Goal: Task Accomplishment & Management: Complete application form

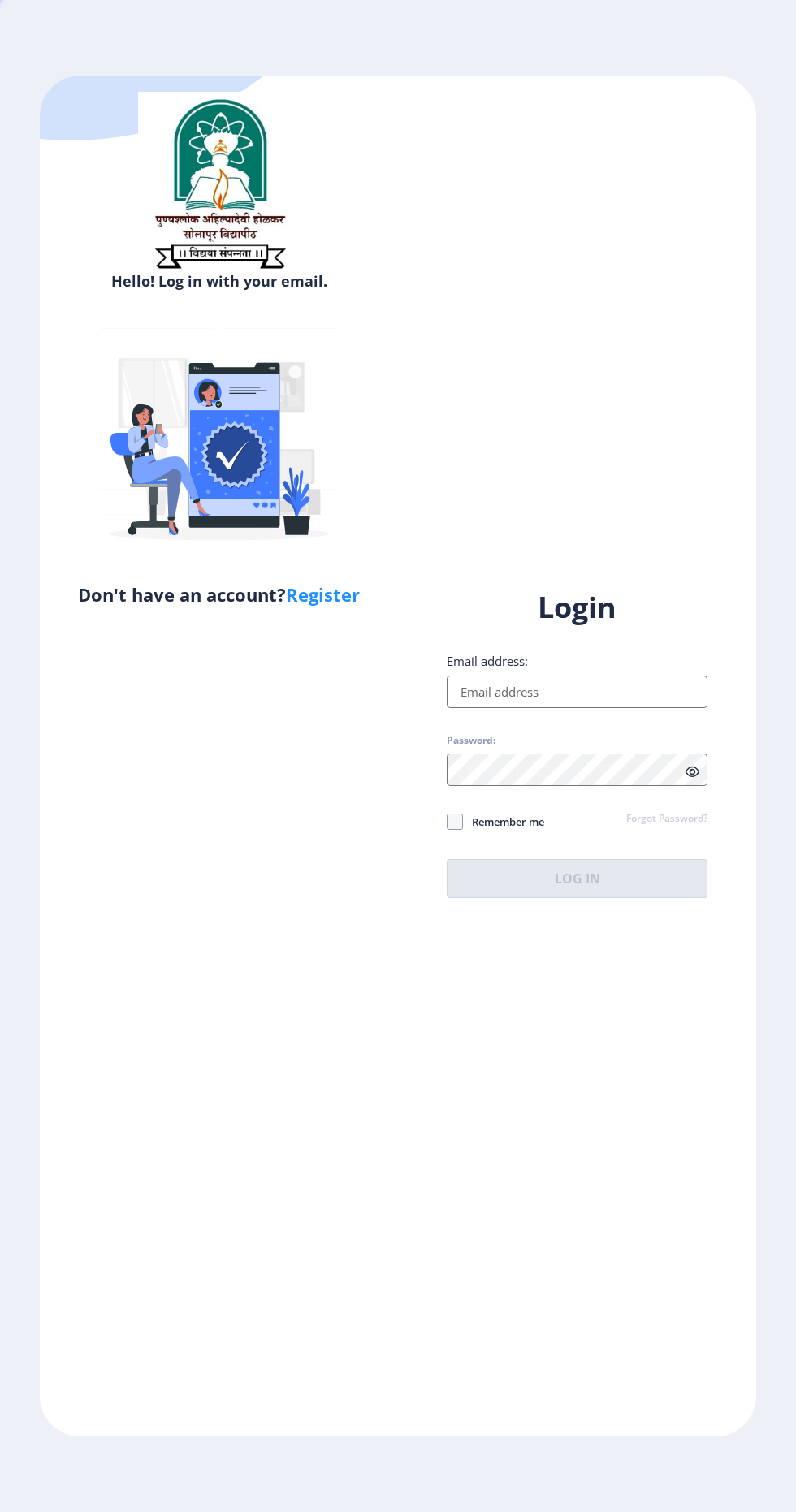
click at [244, 1306] on div "Hello! Log in with your email. Don't have an account? Register" at bounding box center [218, 756] width 358 height 1361
click at [216, 1313] on div "Hello! Log in with your email. Don't have an account? Register" at bounding box center [218, 756] width 358 height 1361
click at [651, 708] on input "Email address:" at bounding box center [577, 691] width 261 height 32
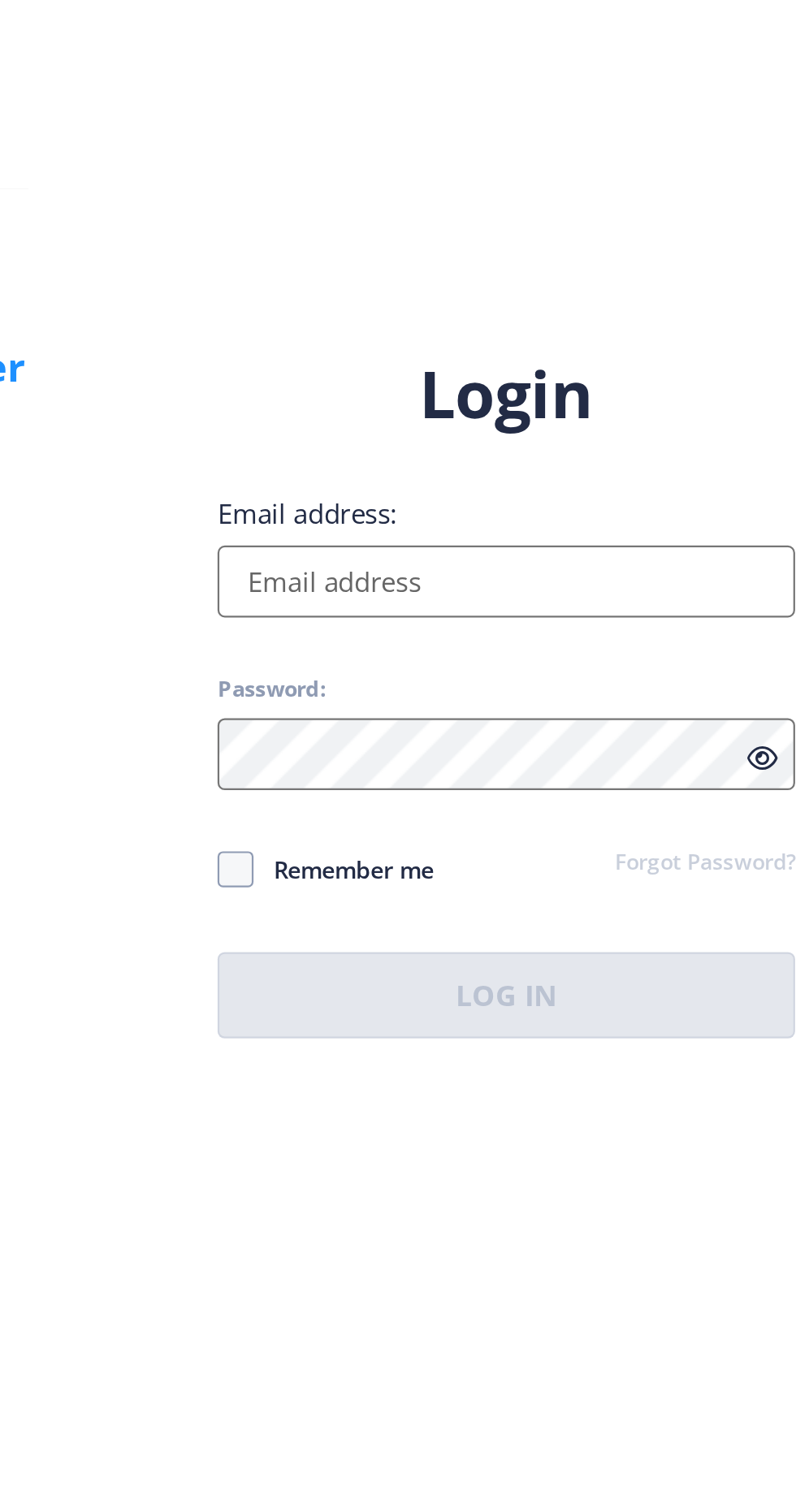
type input "[EMAIL_ADDRESS][DOMAIN_NAME]"
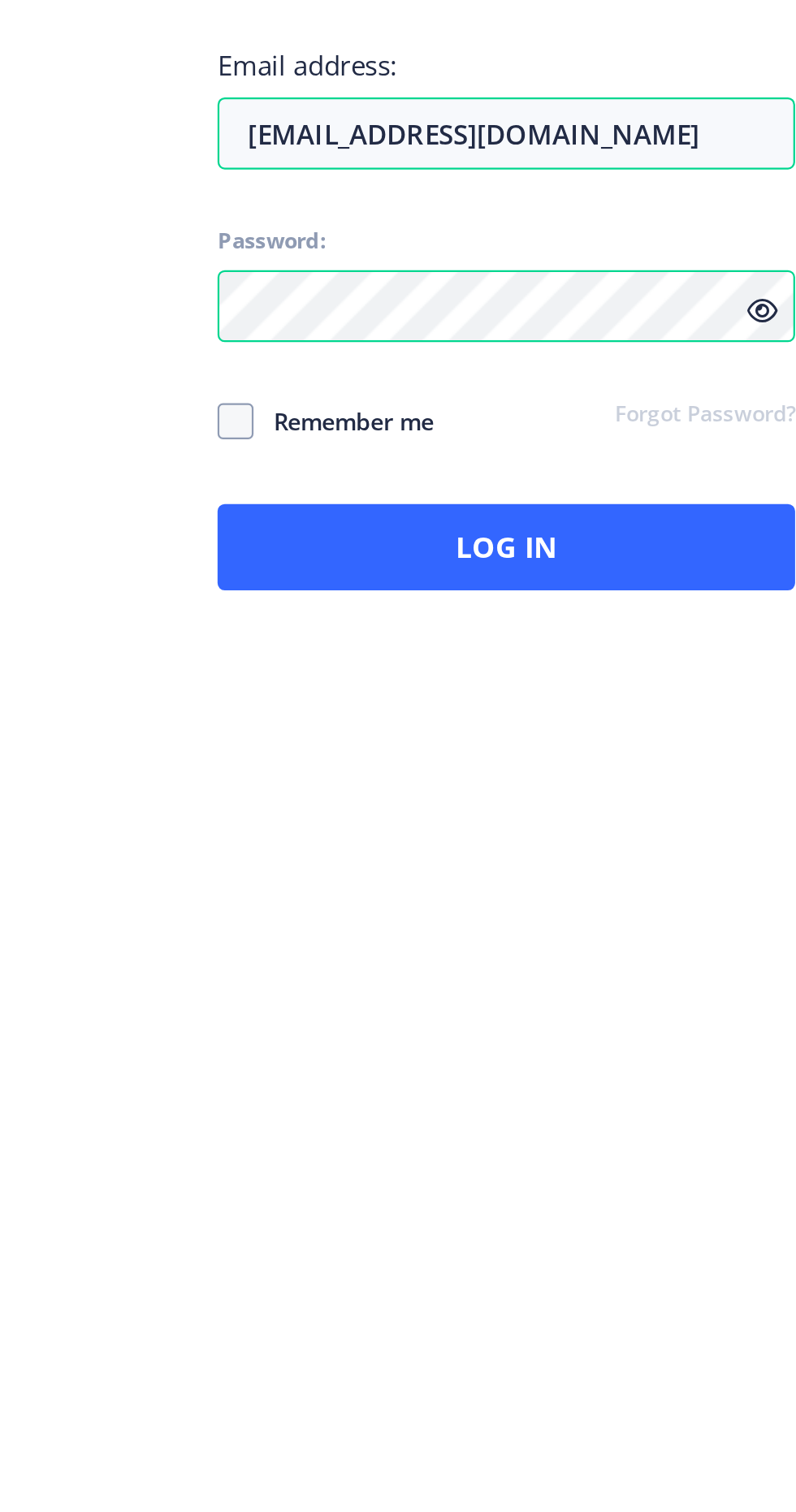
click at [450, 832] on label "Remember me" at bounding box center [496, 821] width 97 height 19
click at [448, 821] on input "Remember me" at bounding box center [447, 821] width 1 height 1
checkbox input "true"
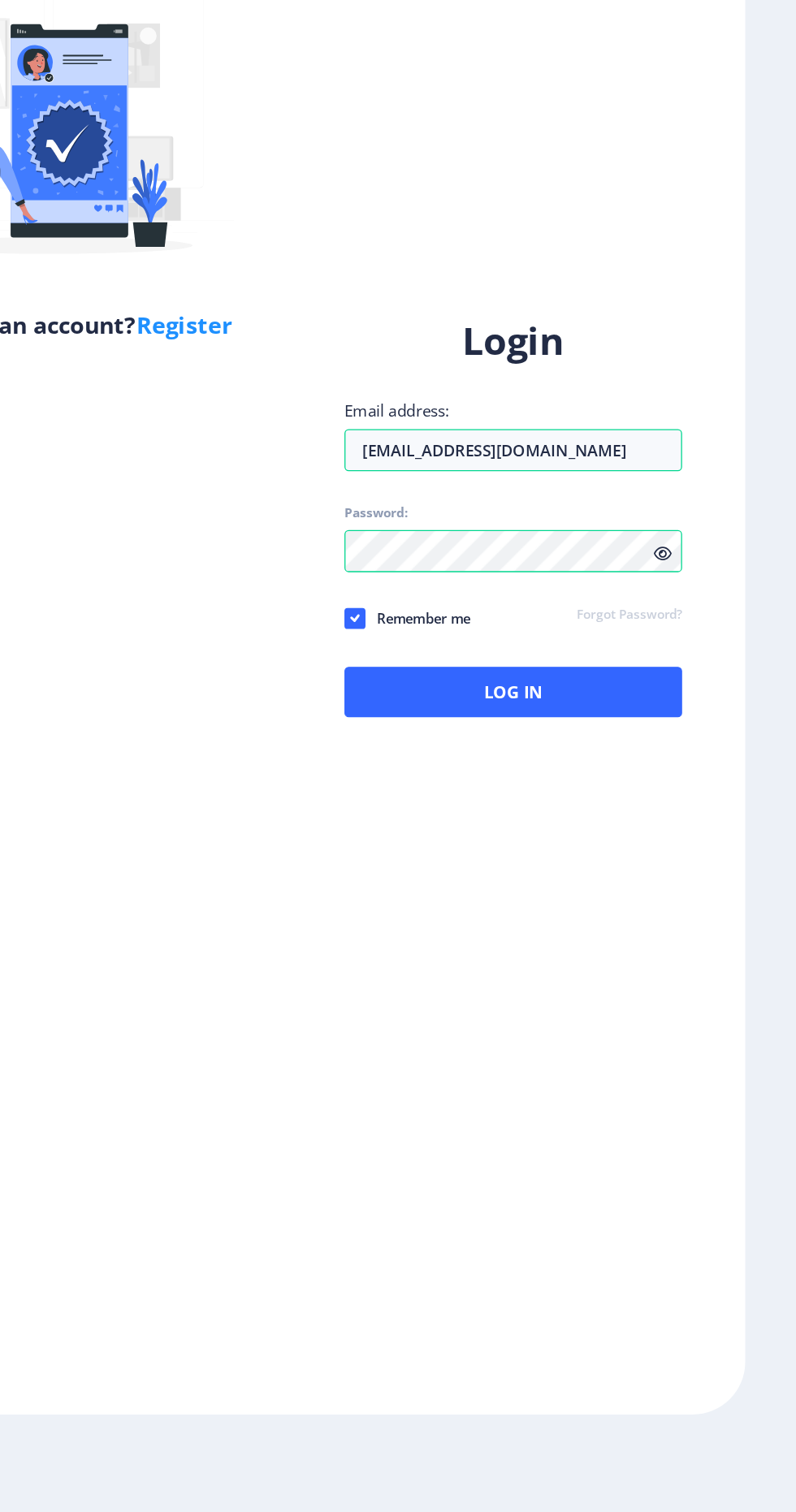
click at [692, 778] on icon at bounding box center [692, 771] width 14 height 12
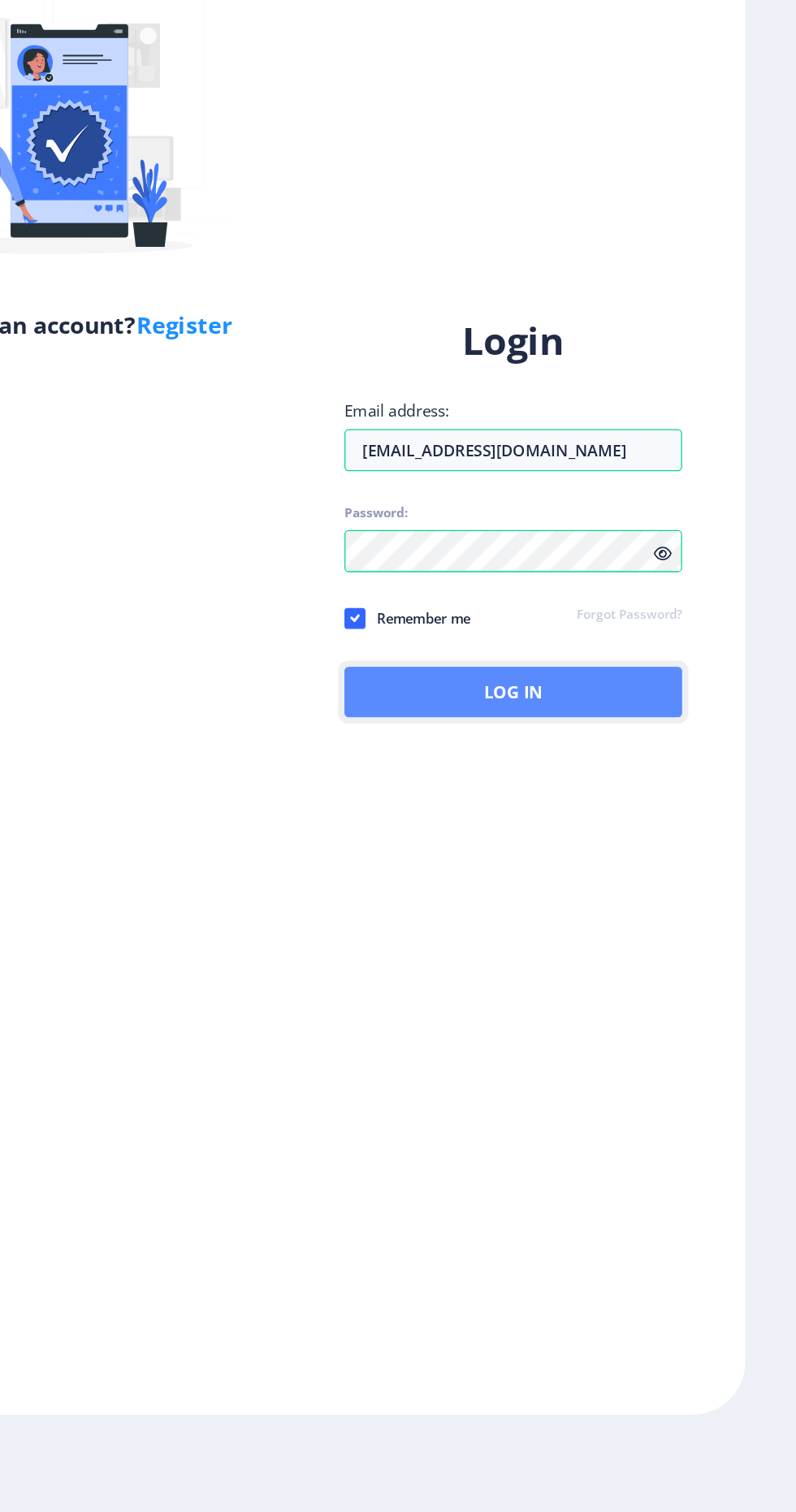
click at [669, 898] on button "Log In" at bounding box center [577, 878] width 261 height 39
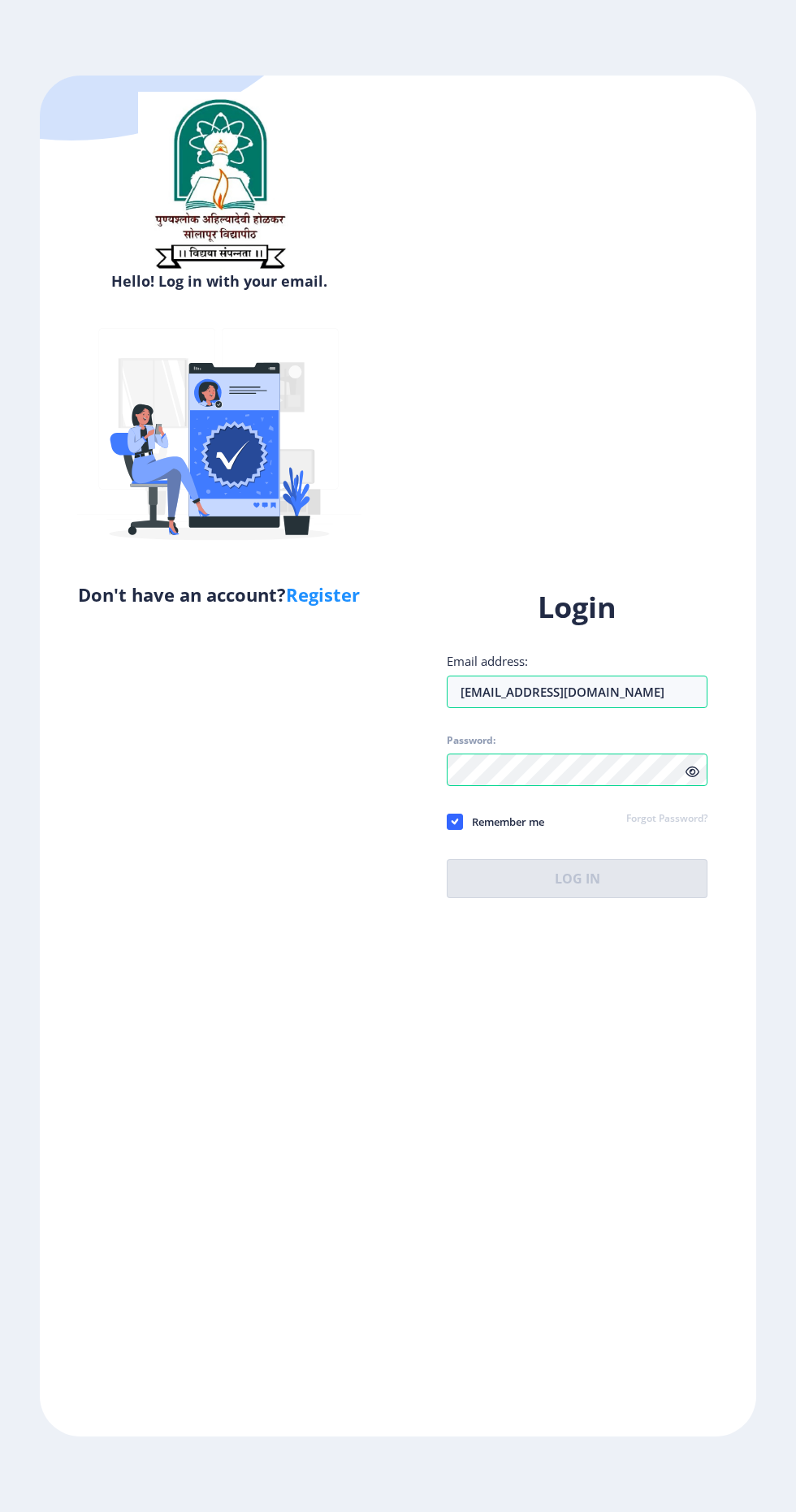
scroll to position [19, 0]
click at [622, 708] on input "Email address:" at bounding box center [577, 691] width 261 height 32
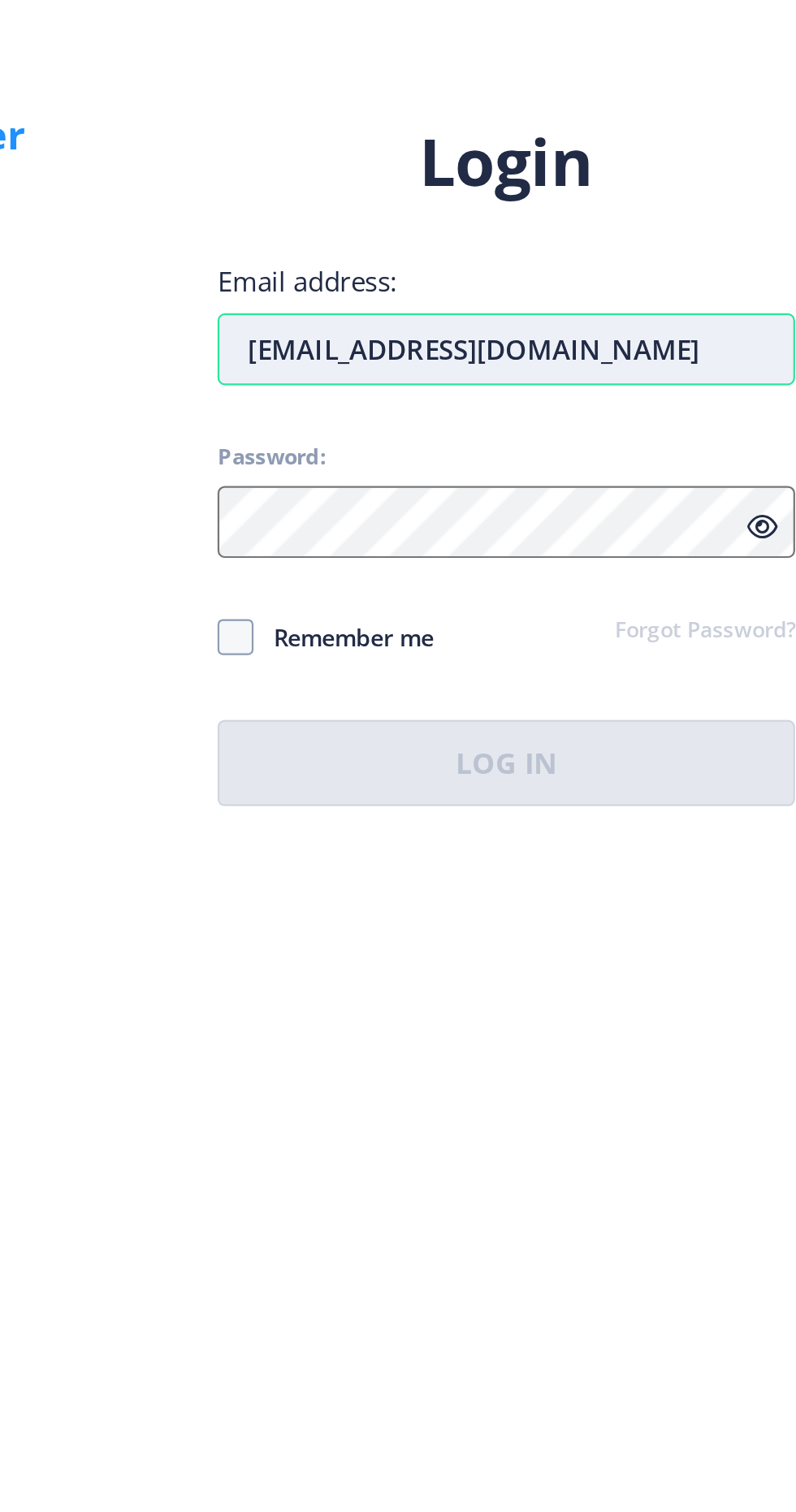
click at [649, 708] on input "[EMAIL_ADDRESS][DOMAIN_NAME]" at bounding box center [577, 691] width 261 height 32
type input "[EMAIL_ADDRESS][DOMAIN_NAME]"
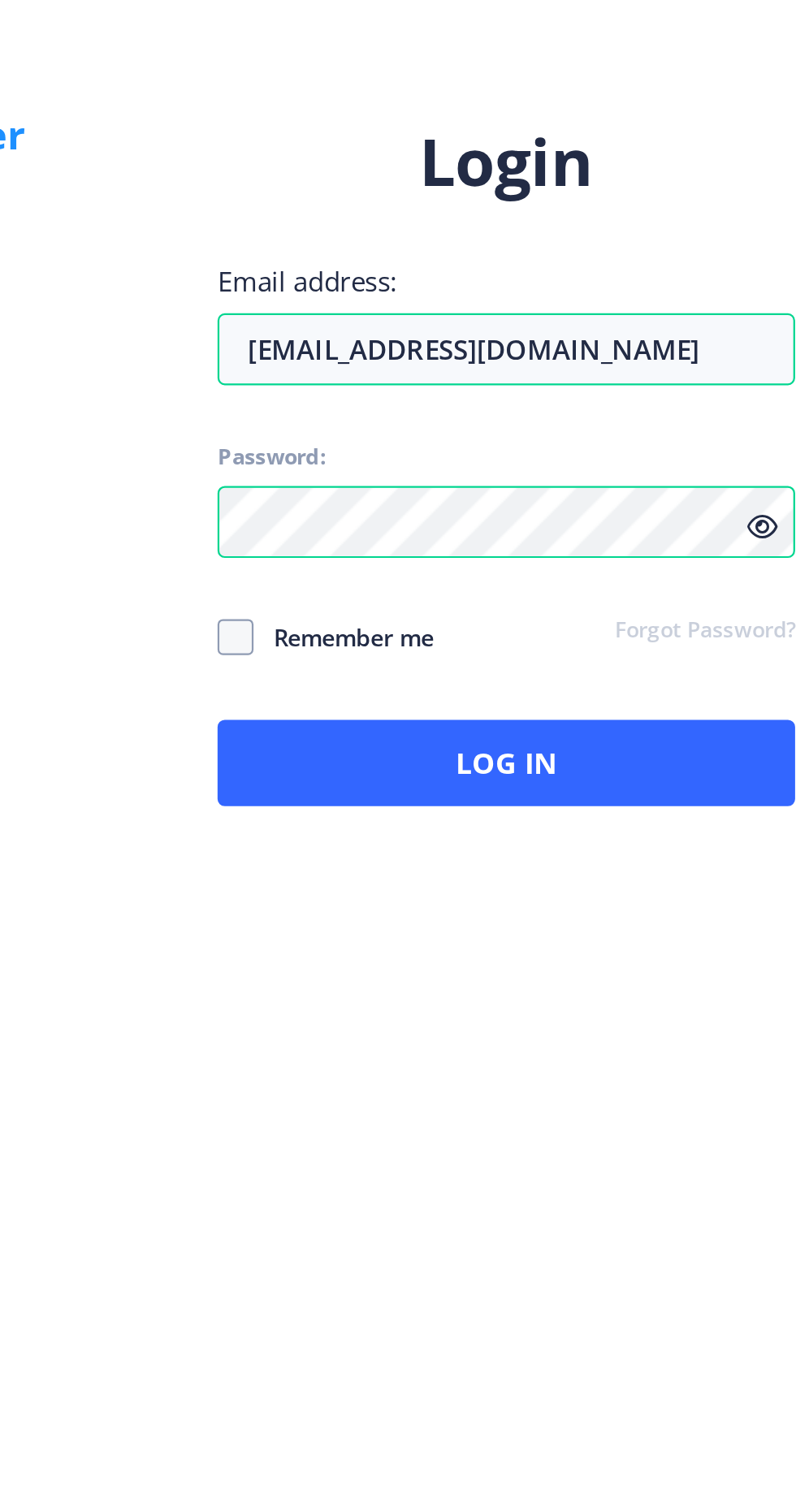
click at [692, 778] on icon at bounding box center [692, 771] width 14 height 12
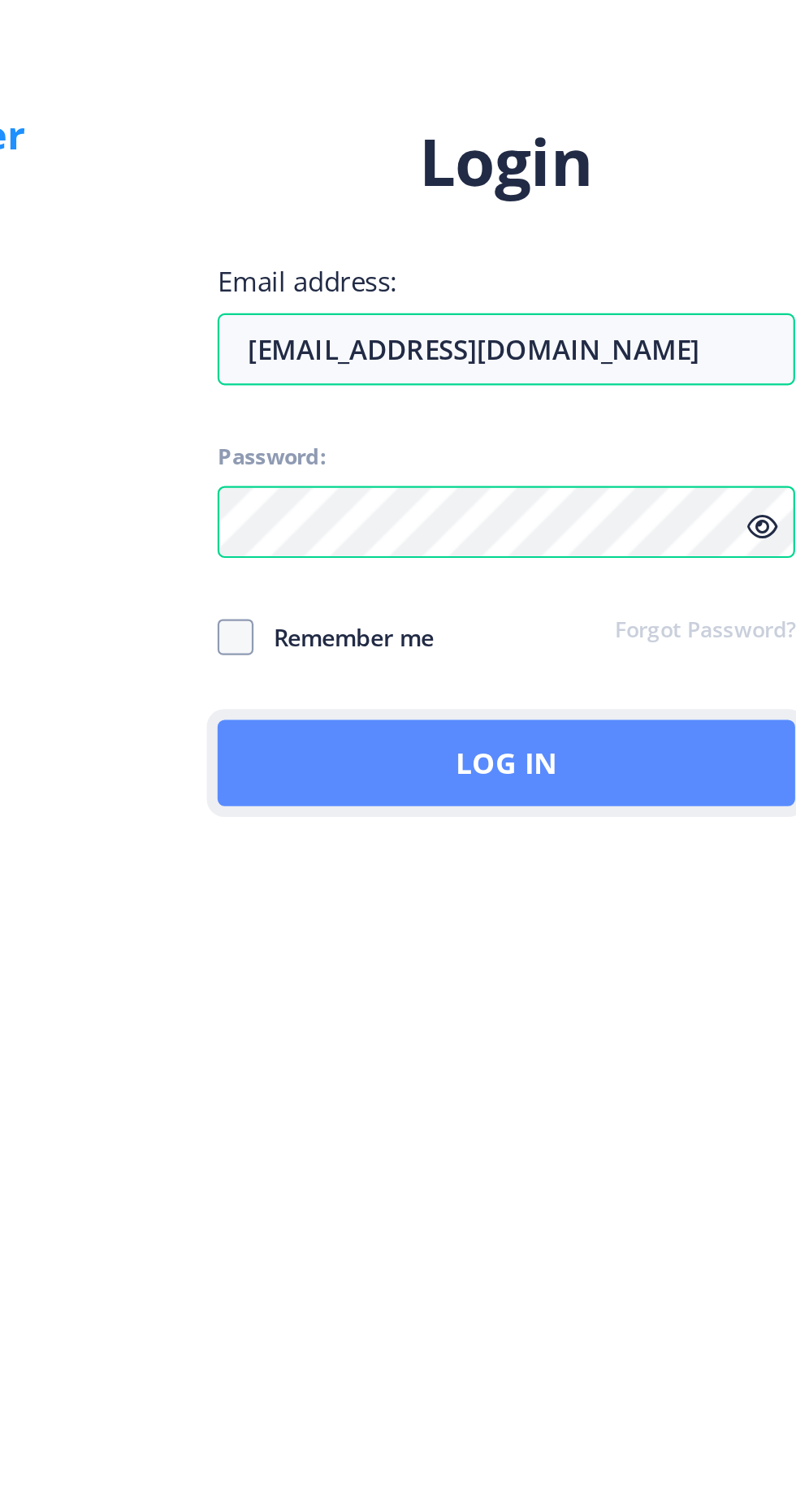
click at [645, 898] on button "Log In" at bounding box center [577, 878] width 261 height 39
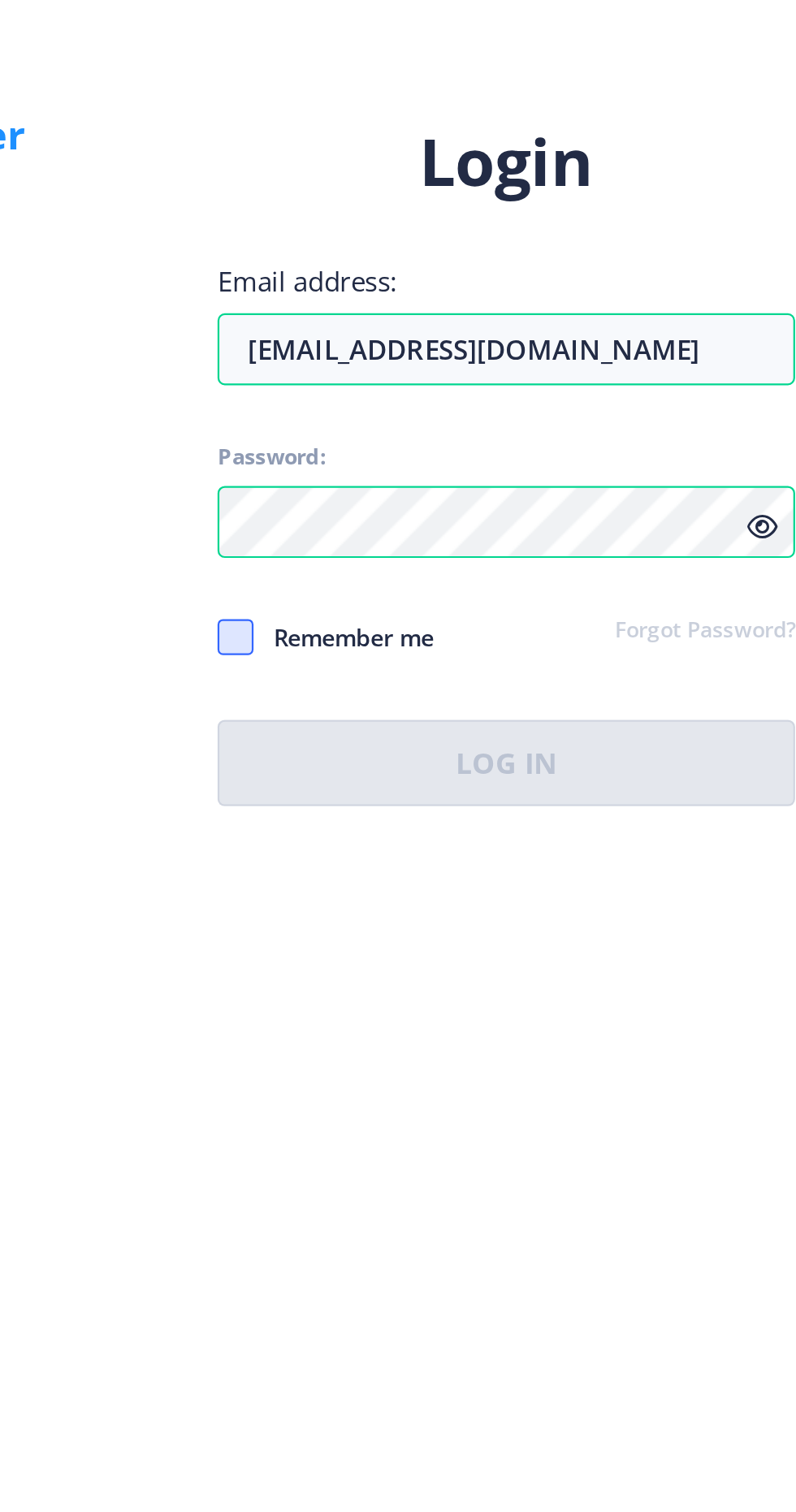
click at [454, 830] on span at bounding box center [455, 821] width 16 height 16
click at [448, 821] on input "Remember me" at bounding box center [447, 821] width 1 height 1
checkbox input "true"
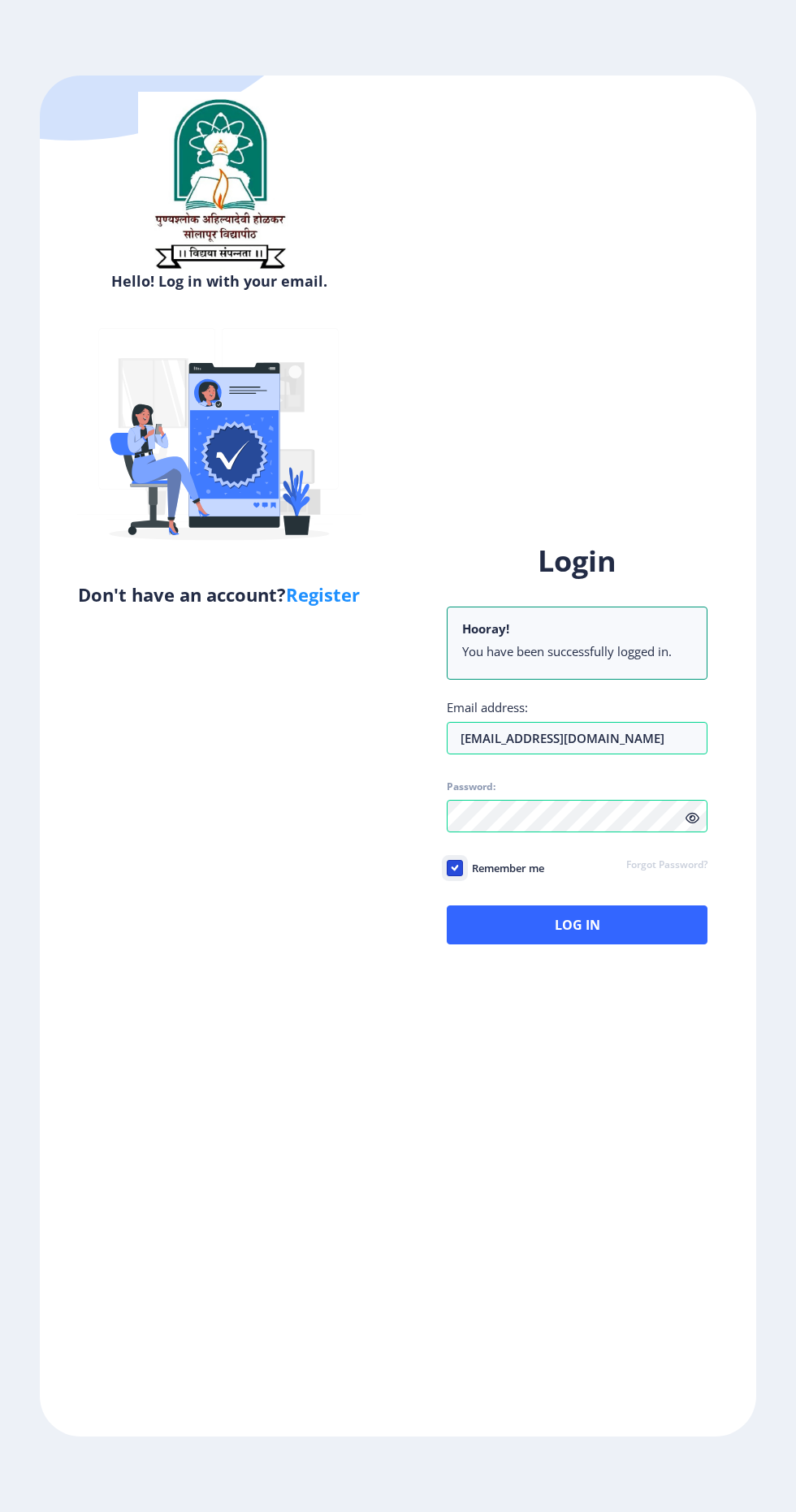
scroll to position [0, 0]
click at [596, 944] on button "Log In" at bounding box center [577, 925] width 261 height 39
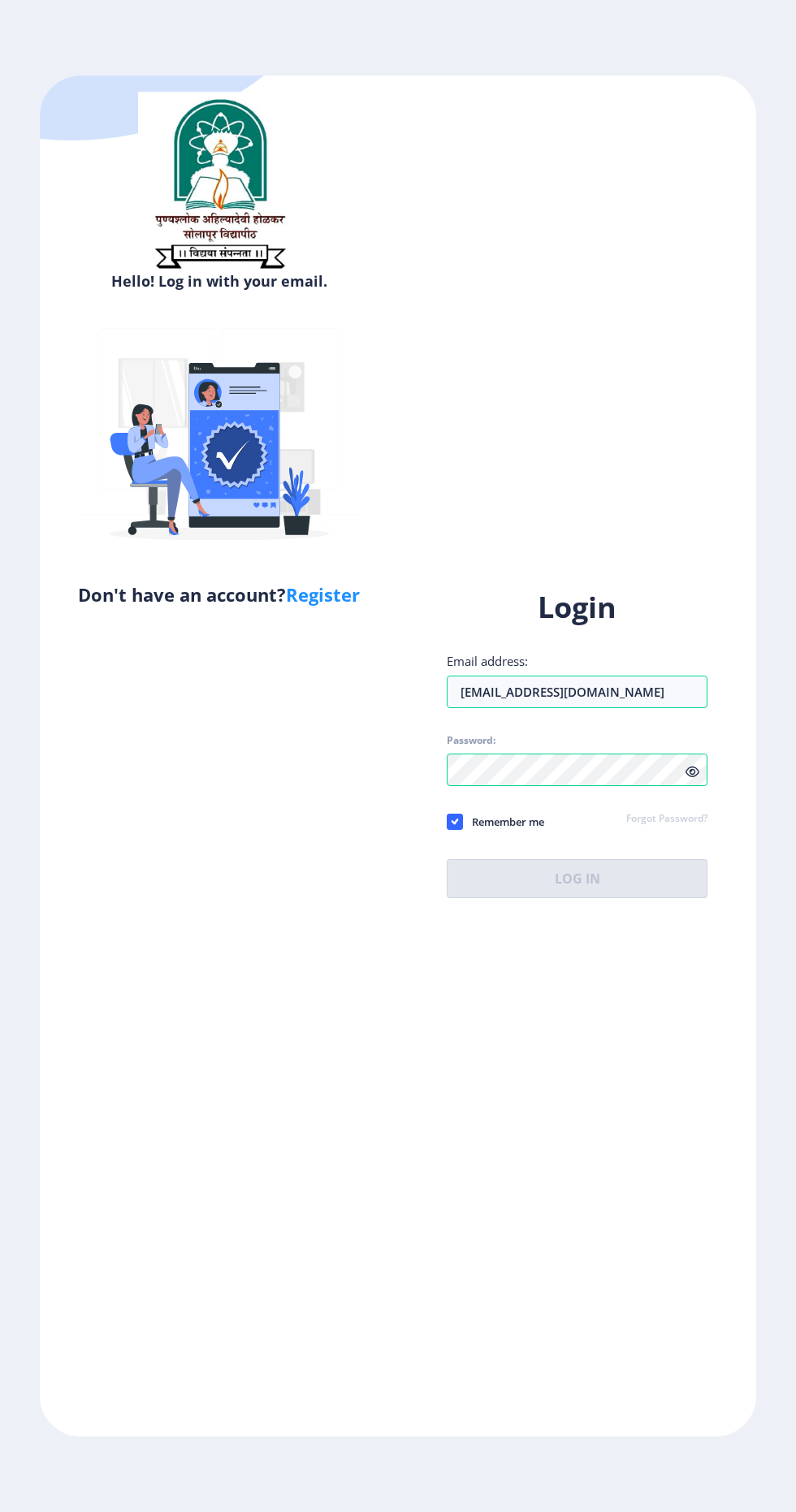
click at [11, 763] on ngx-login "Hello! Log in with your email. Don't have an account? Register Login Email addr…" at bounding box center [398, 756] width 796 height 1361
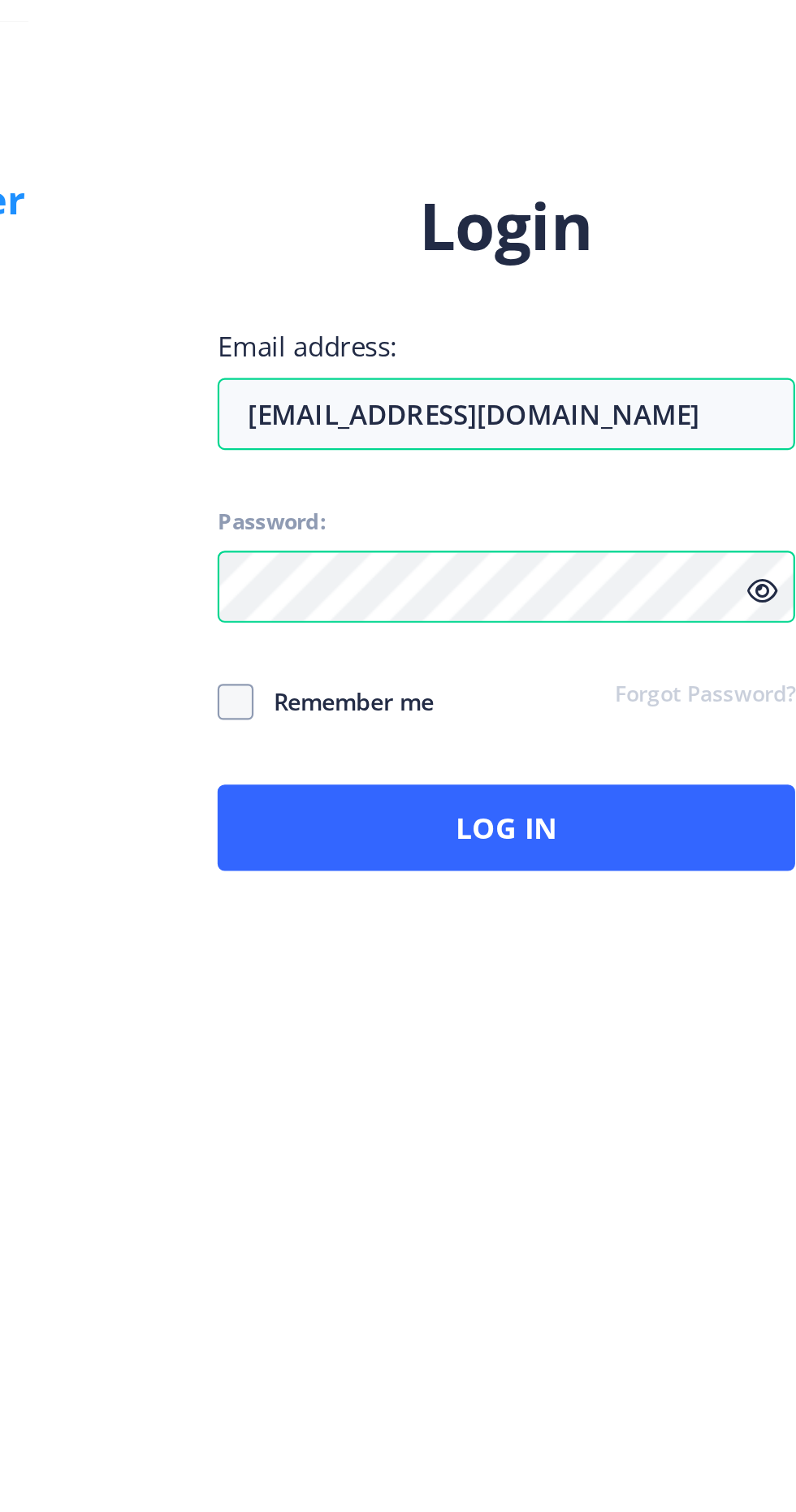
click at [691, 778] on icon at bounding box center [692, 771] width 14 height 12
click at [692, 778] on icon at bounding box center [692, 771] width 14 height 12
click at [453, 830] on span at bounding box center [455, 821] width 16 height 16
click at [448, 821] on input "Remember me" at bounding box center [447, 821] width 1 height 1
checkbox input "true"
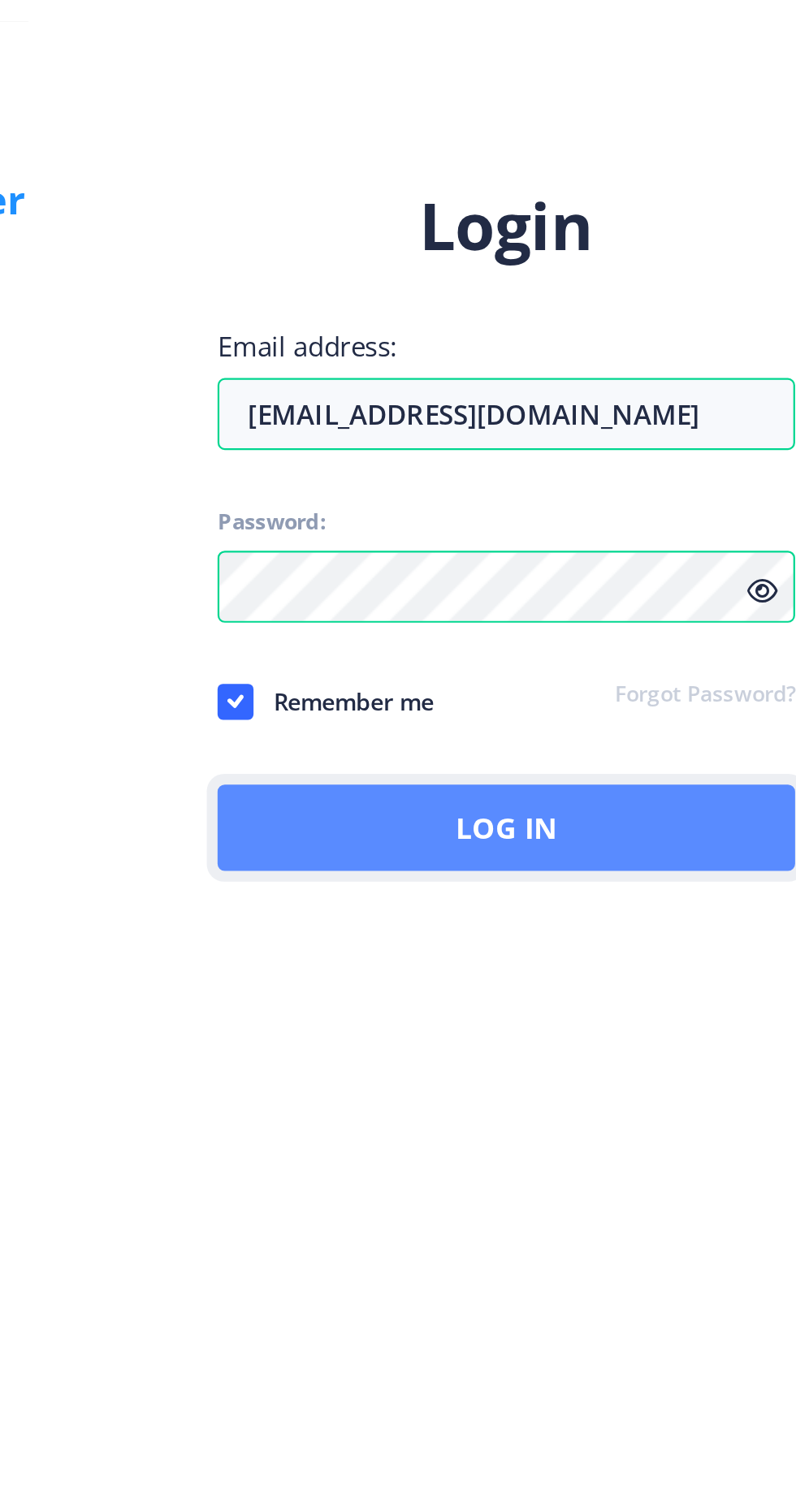
click at [649, 898] on button "Log In" at bounding box center [577, 878] width 261 height 39
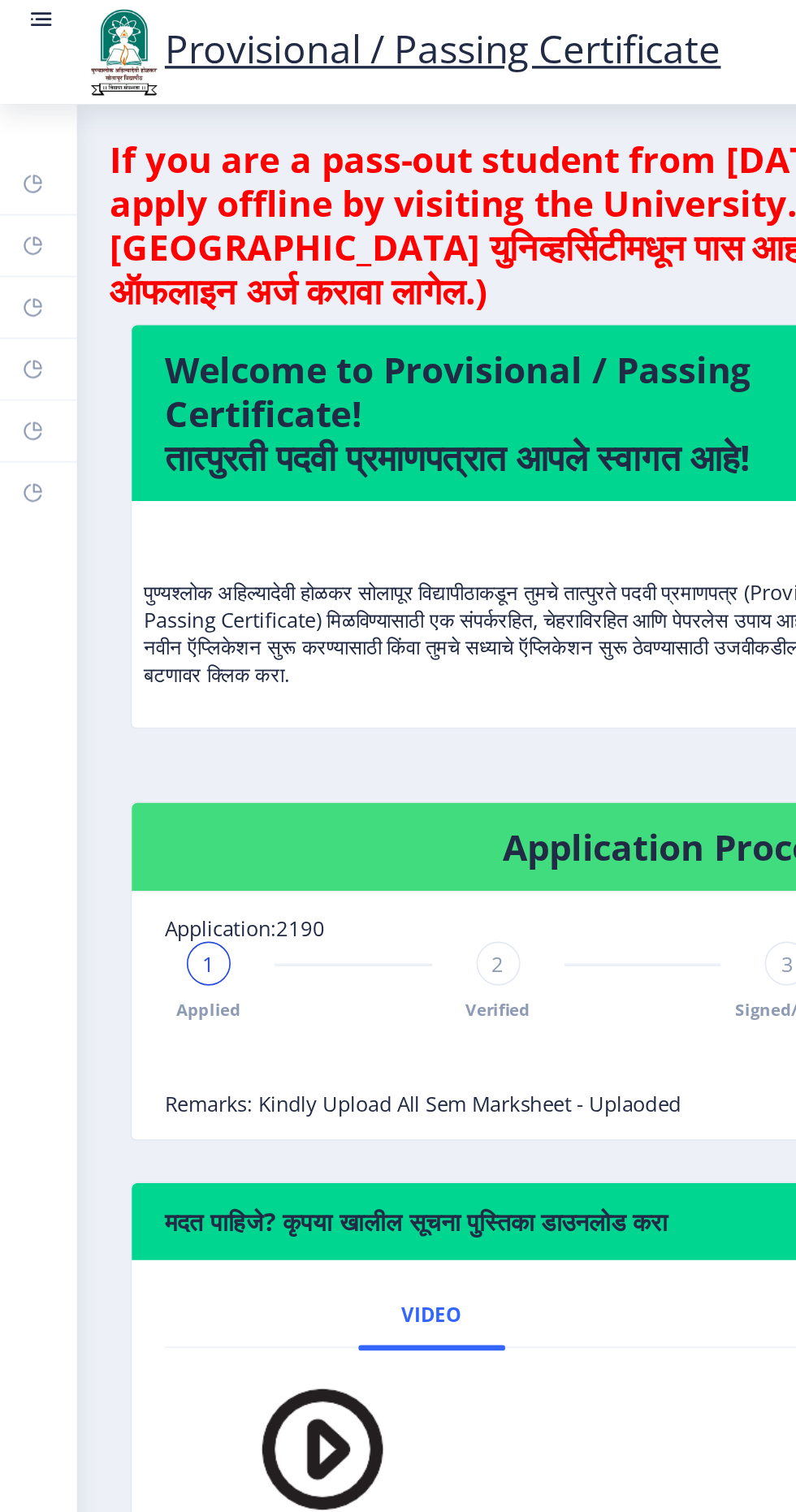
click at [25, 11] on rect at bounding box center [26, 12] width 10 height 2
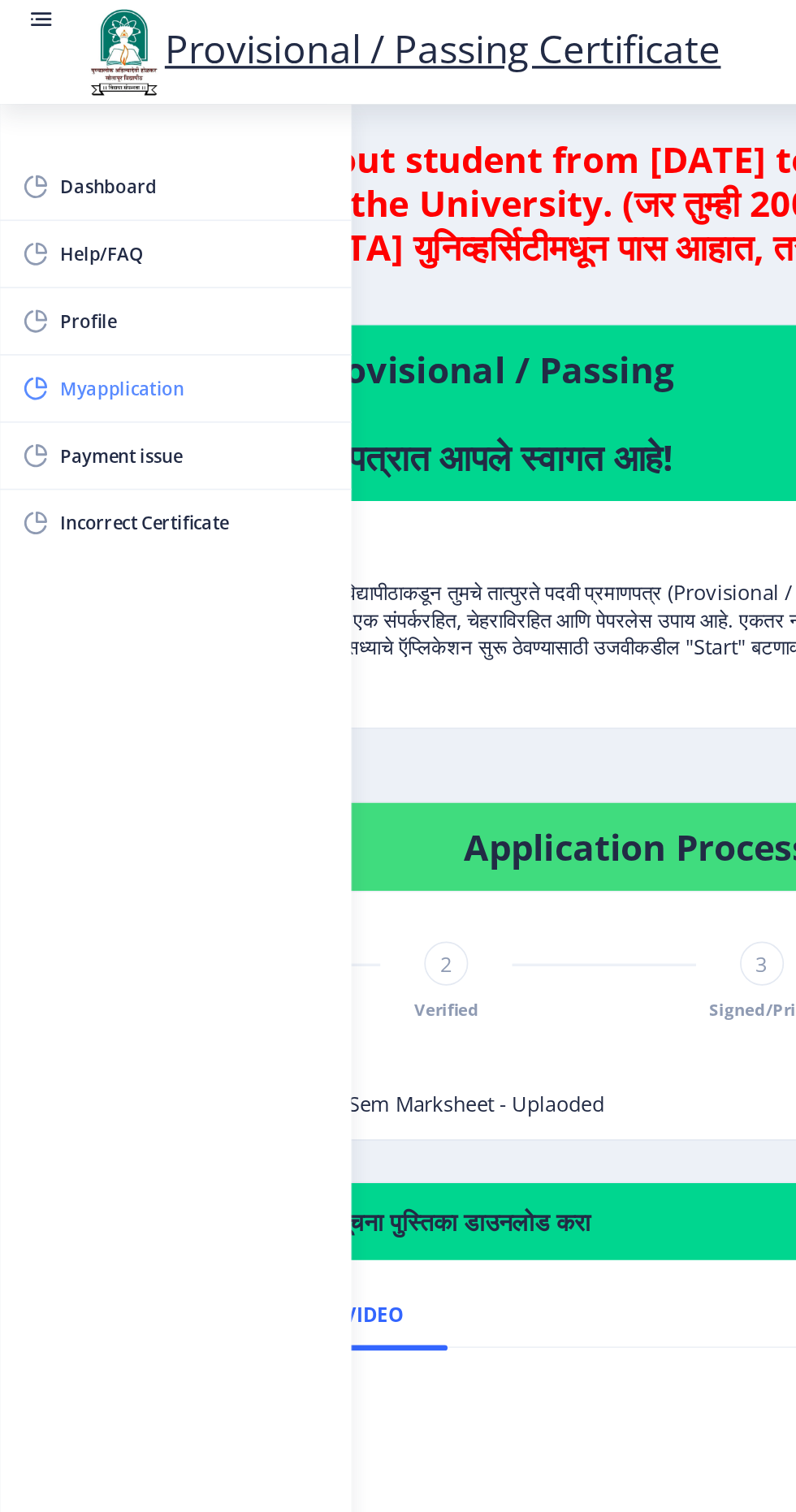
click at [54, 230] on span "Myapplication" at bounding box center [115, 229] width 159 height 19
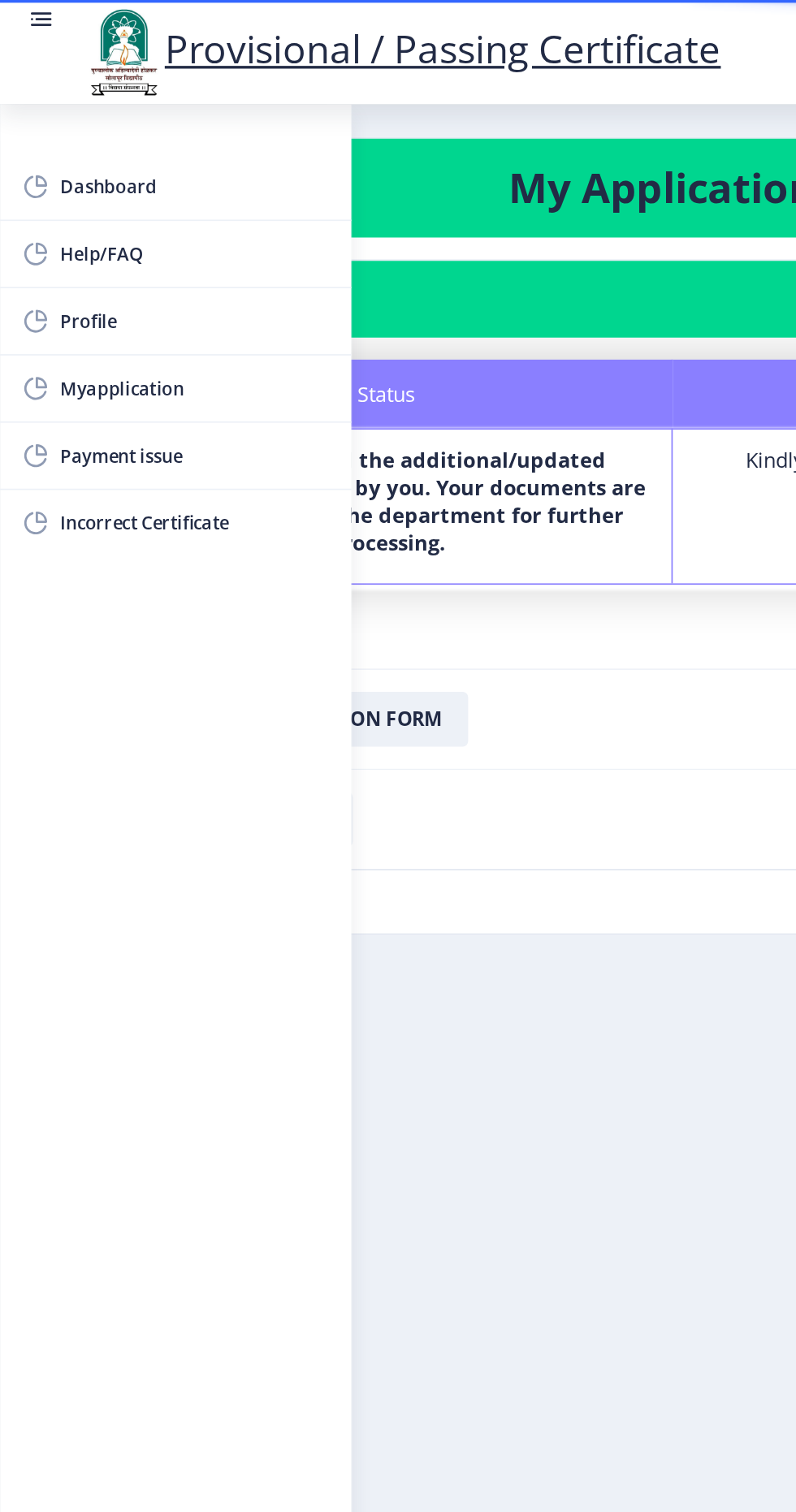
click at [25, 15] on rect at bounding box center [24, 16] width 12 height 2
